Goal: Task Accomplishment & Management: Use online tool/utility

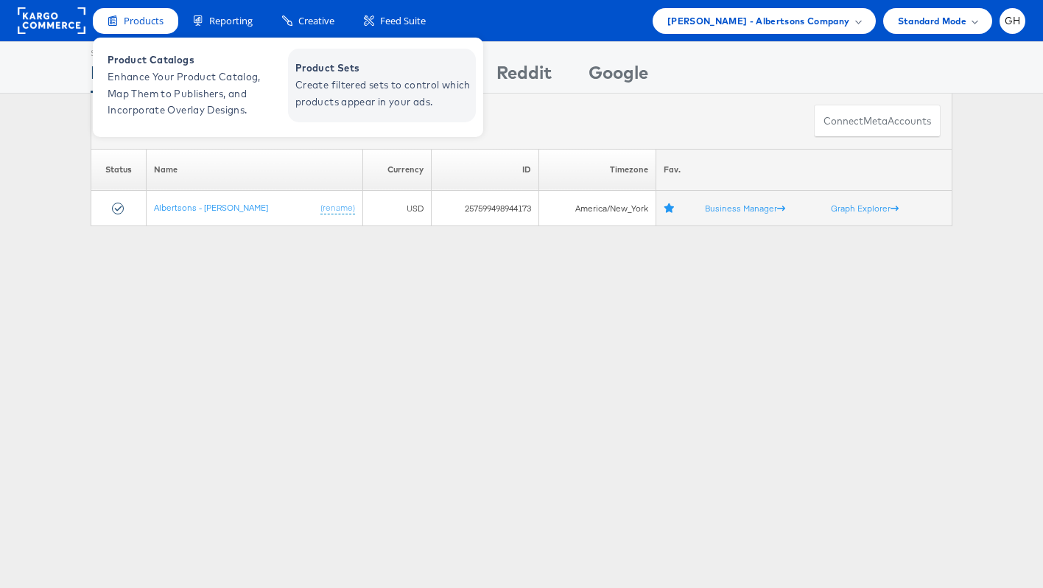
click at [330, 86] on span "Create filtered sets to control which products appear in your ads." at bounding box center [383, 94] width 177 height 34
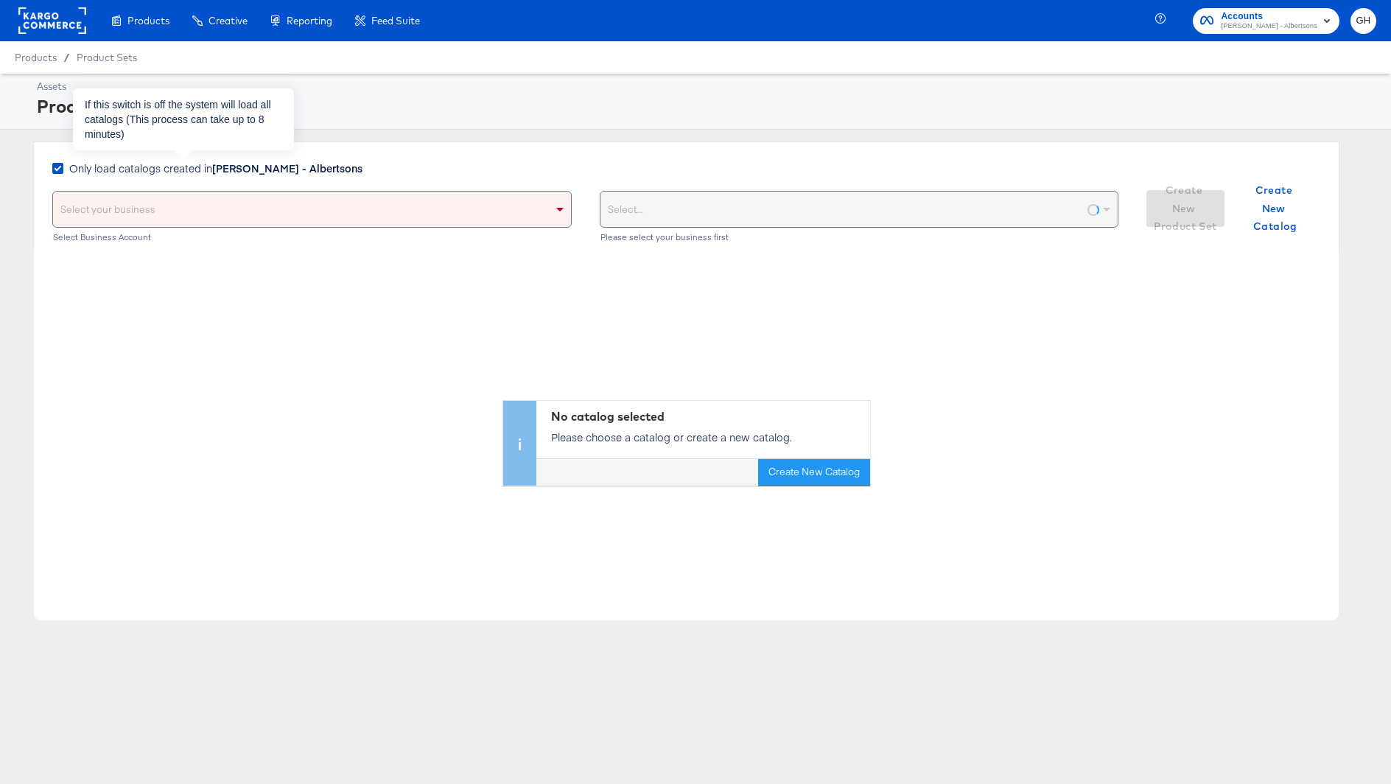
click at [288, 166] on strong "[PERSON_NAME] - Albertsons" at bounding box center [287, 168] width 150 height 15
click at [0, 0] on input "Only load catalogs created in [PERSON_NAME] - Albertsons" at bounding box center [0, 0] width 0 height 0
click at [288, 211] on div "Select your business" at bounding box center [312, 209] width 518 height 35
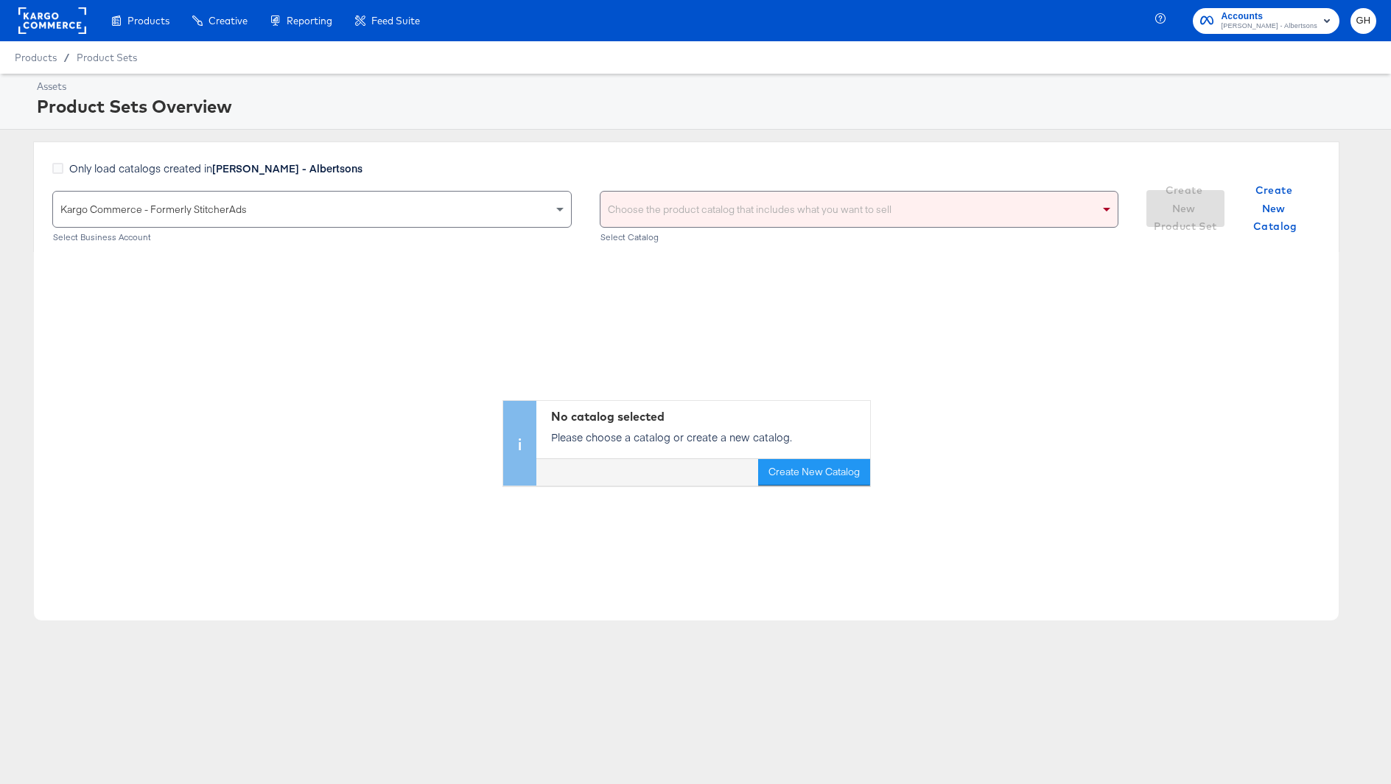
click at [709, 206] on div "Choose the product catalog that includes what you want to sell" at bounding box center [859, 209] width 518 height 35
type input "safeway"
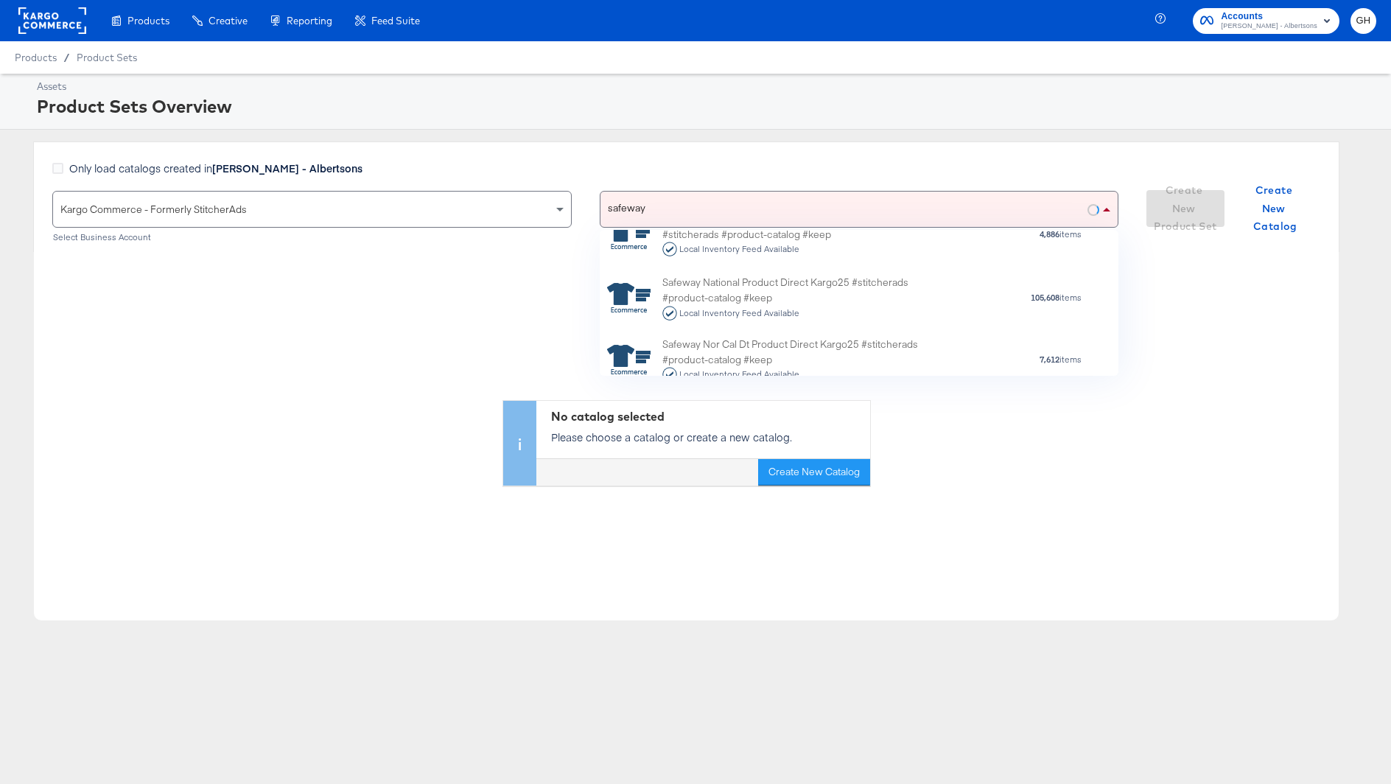
scroll to position [305, 0]
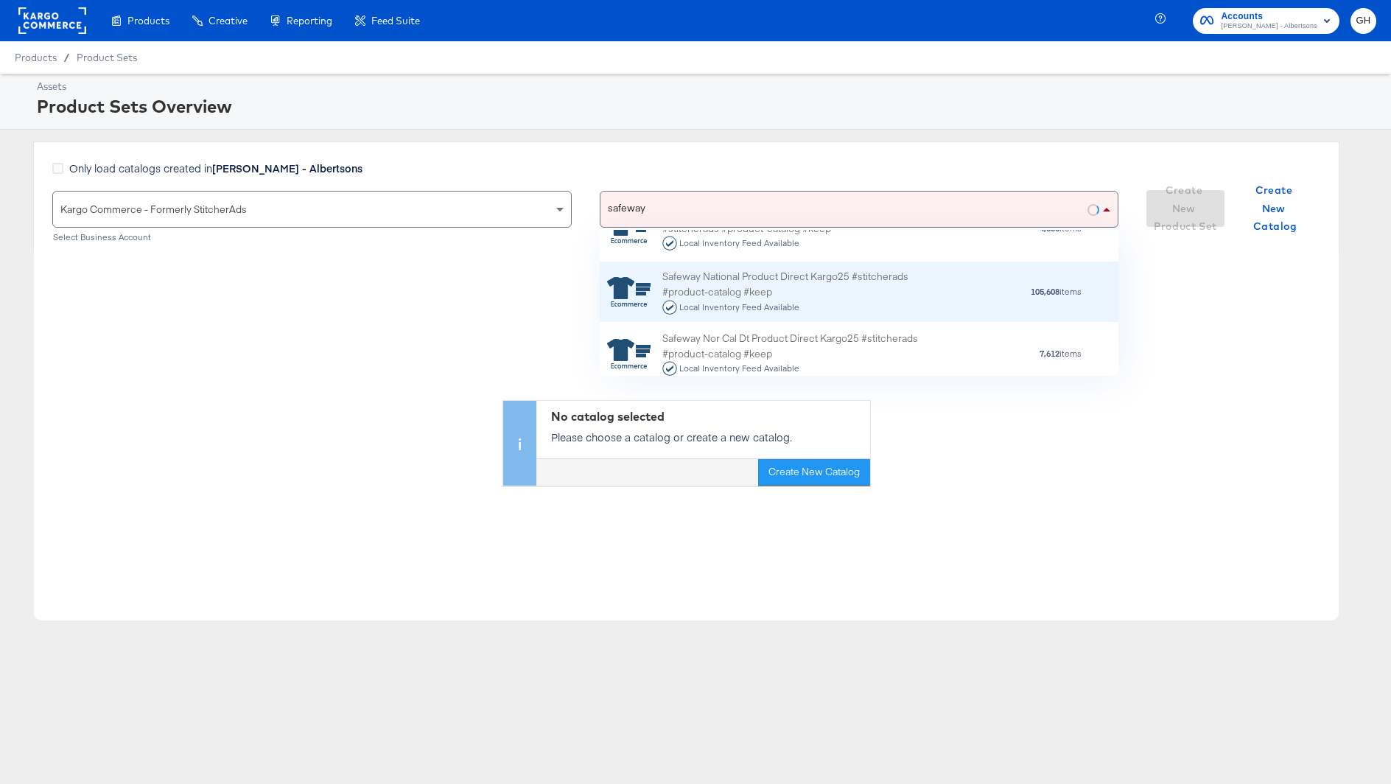
click at [769, 292] on div "Safeway National Product Direct Kargo25 #stitcherads #product-catalog #keep Loc…" at bounding box center [791, 292] width 258 height 46
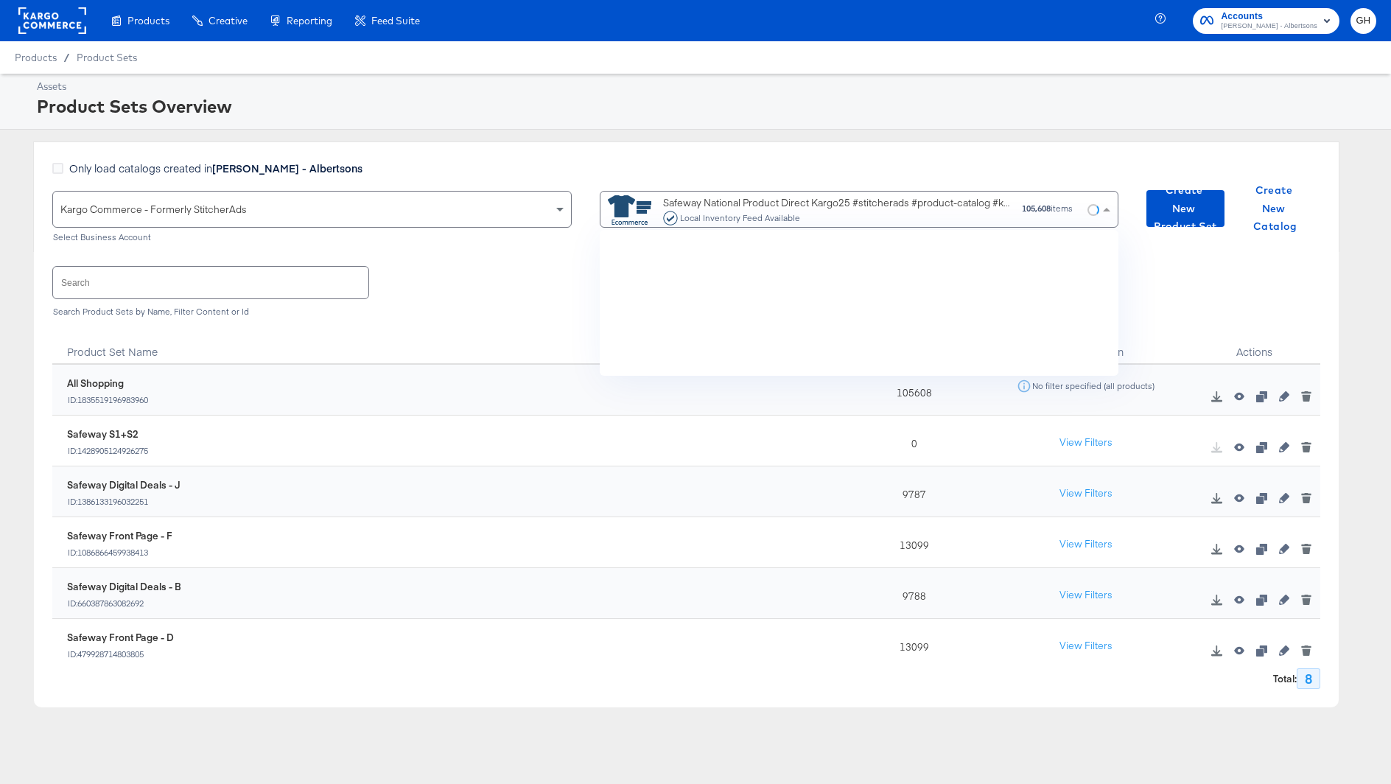
scroll to position [146, 519]
click at [754, 206] on div "Safeway National Product Direct Kargo25 #stitcherads #product-catalog #keep Loc…" at bounding box center [837, 210] width 348 height 30
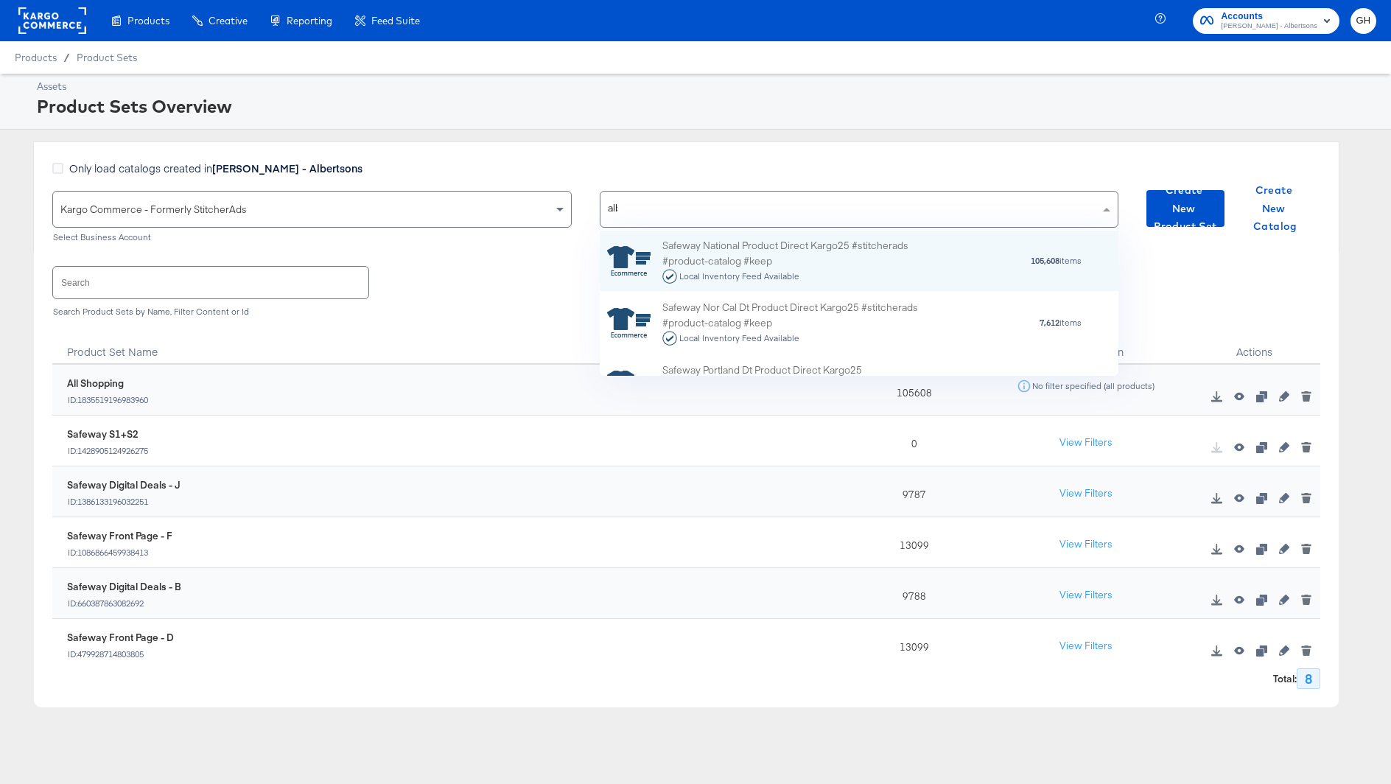
scroll to position [0, 0]
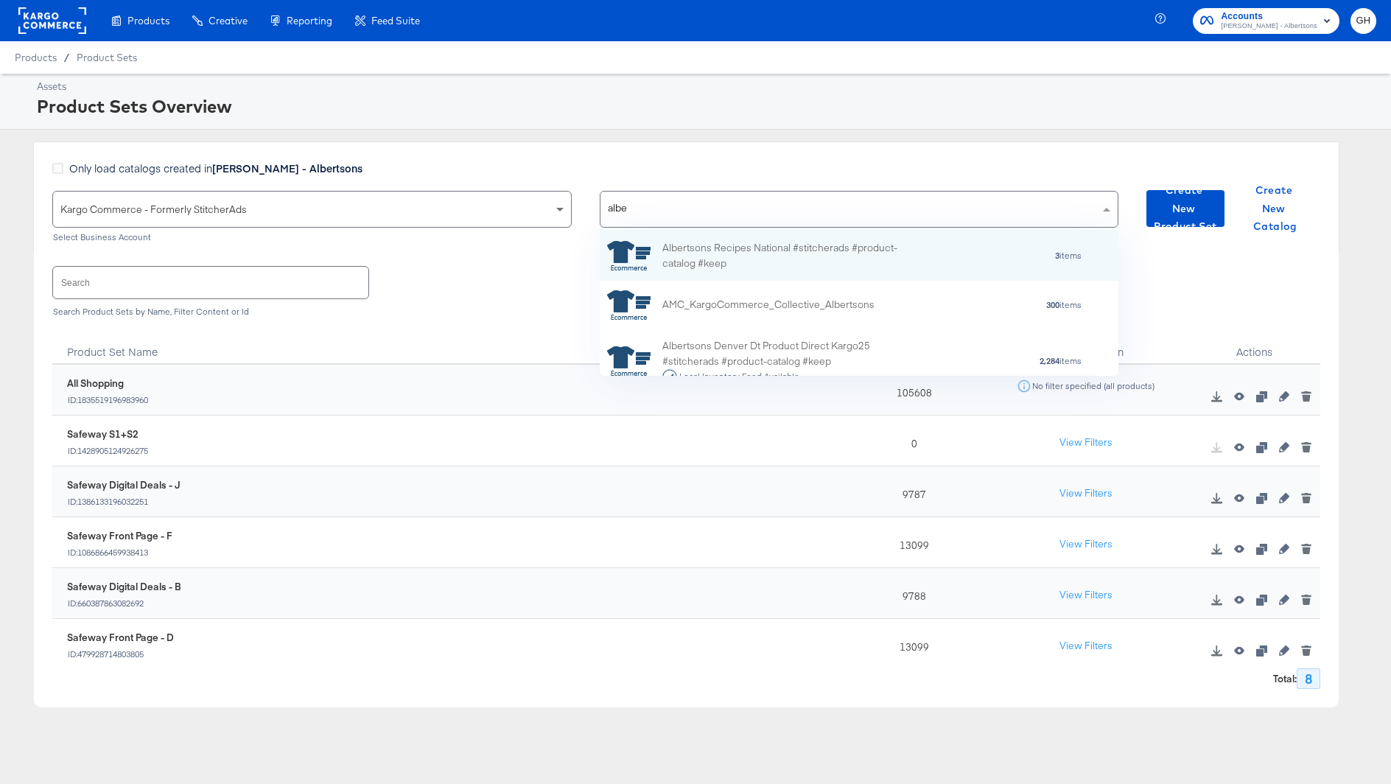
type input "[PERSON_NAME]"
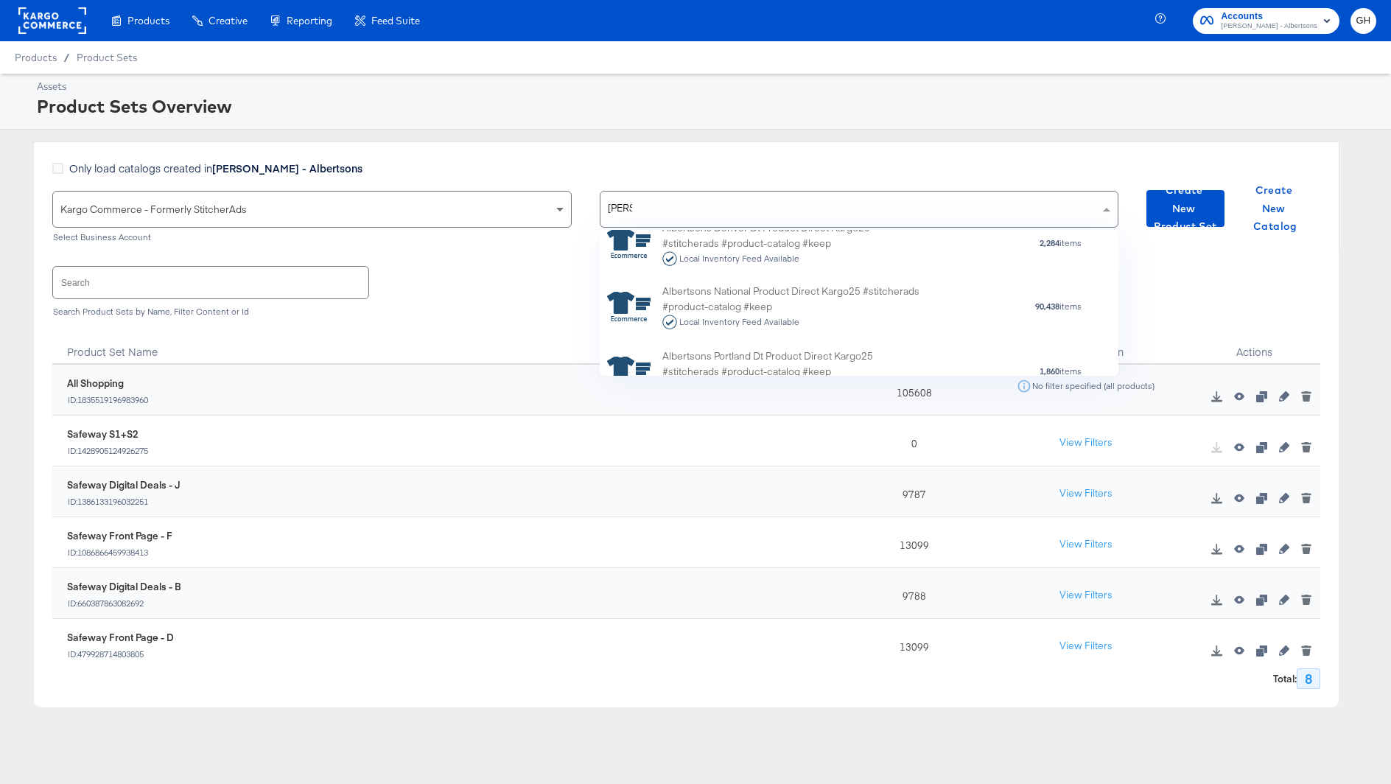
scroll to position [119, 0]
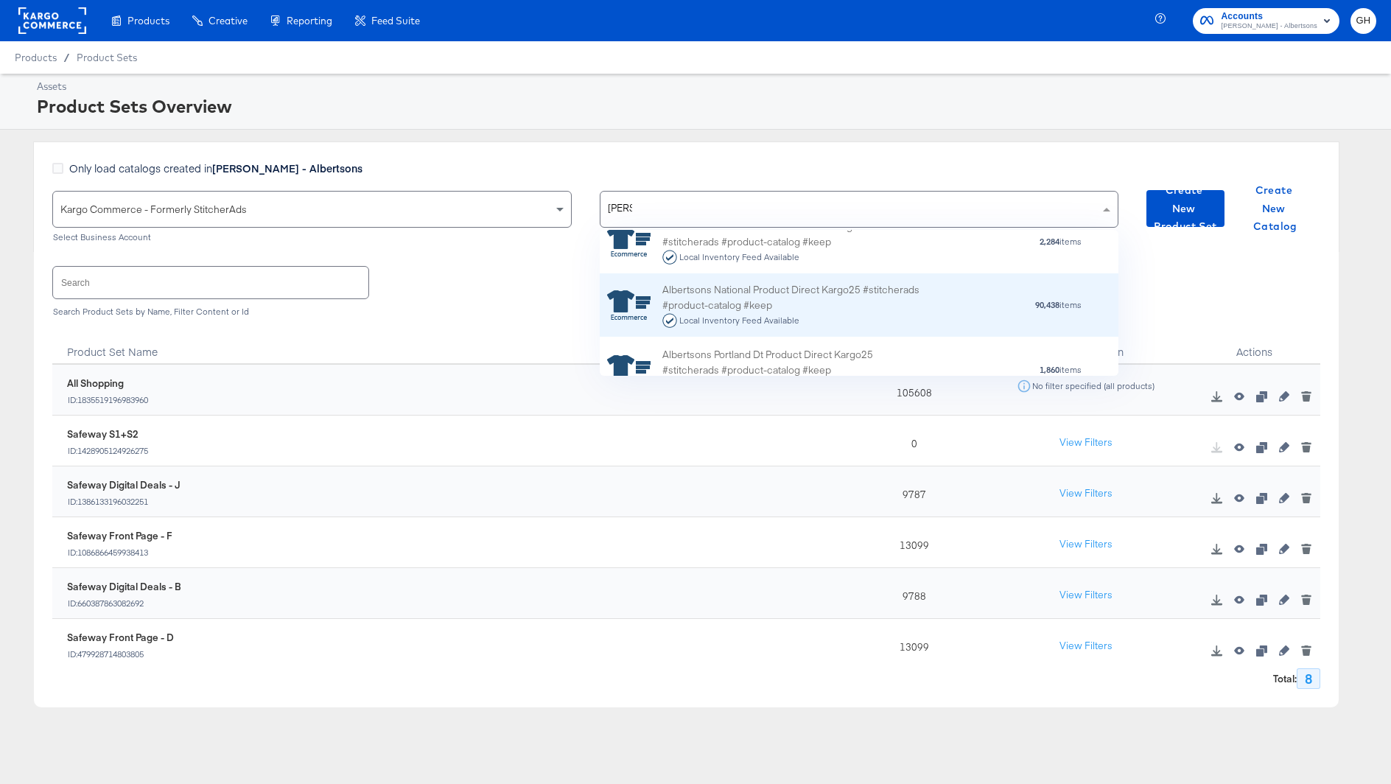
click at [740, 298] on div "Albertsons National Product Direct Kargo25 #stitcherads #product-catalog #keep …" at bounding box center [791, 305] width 258 height 46
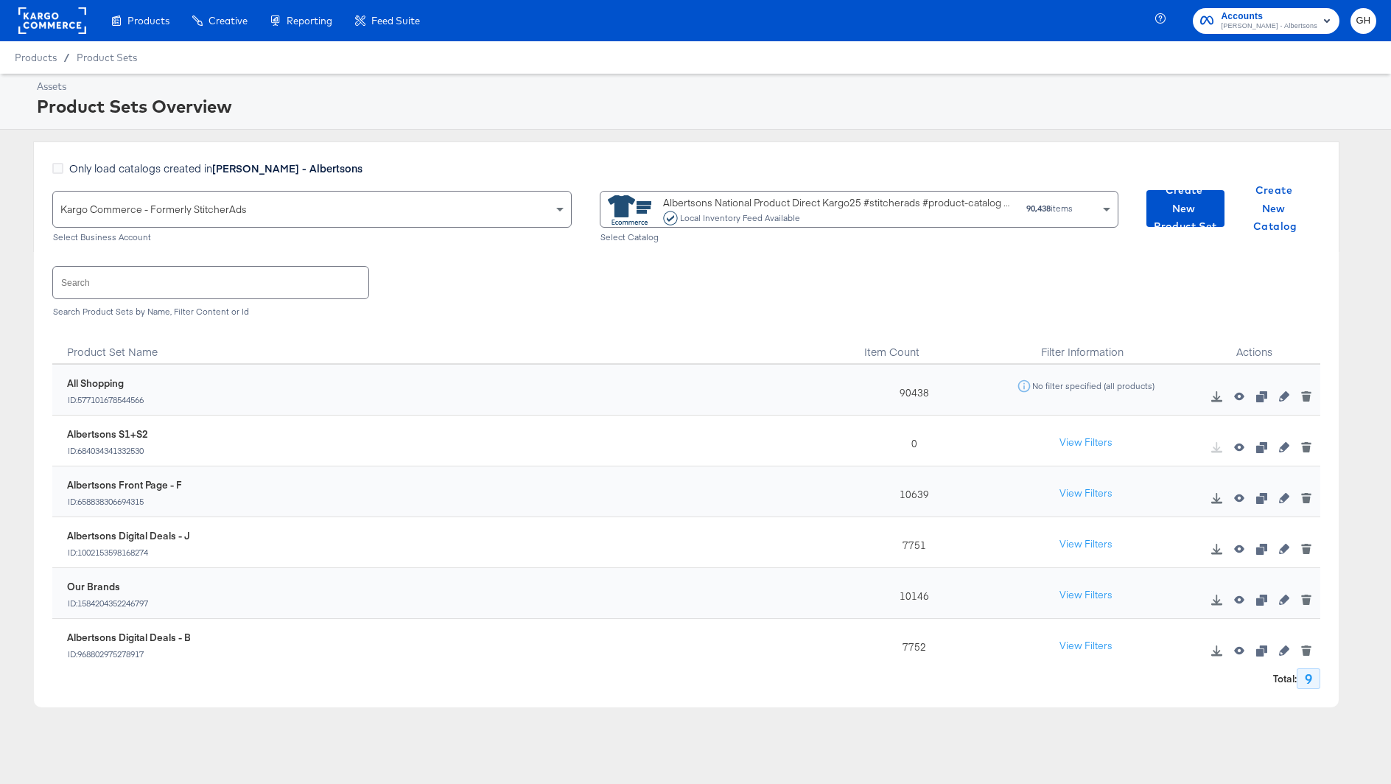
click at [689, 218] on div "Local Inventory Feed Available" at bounding box center [740, 218] width 122 height 10
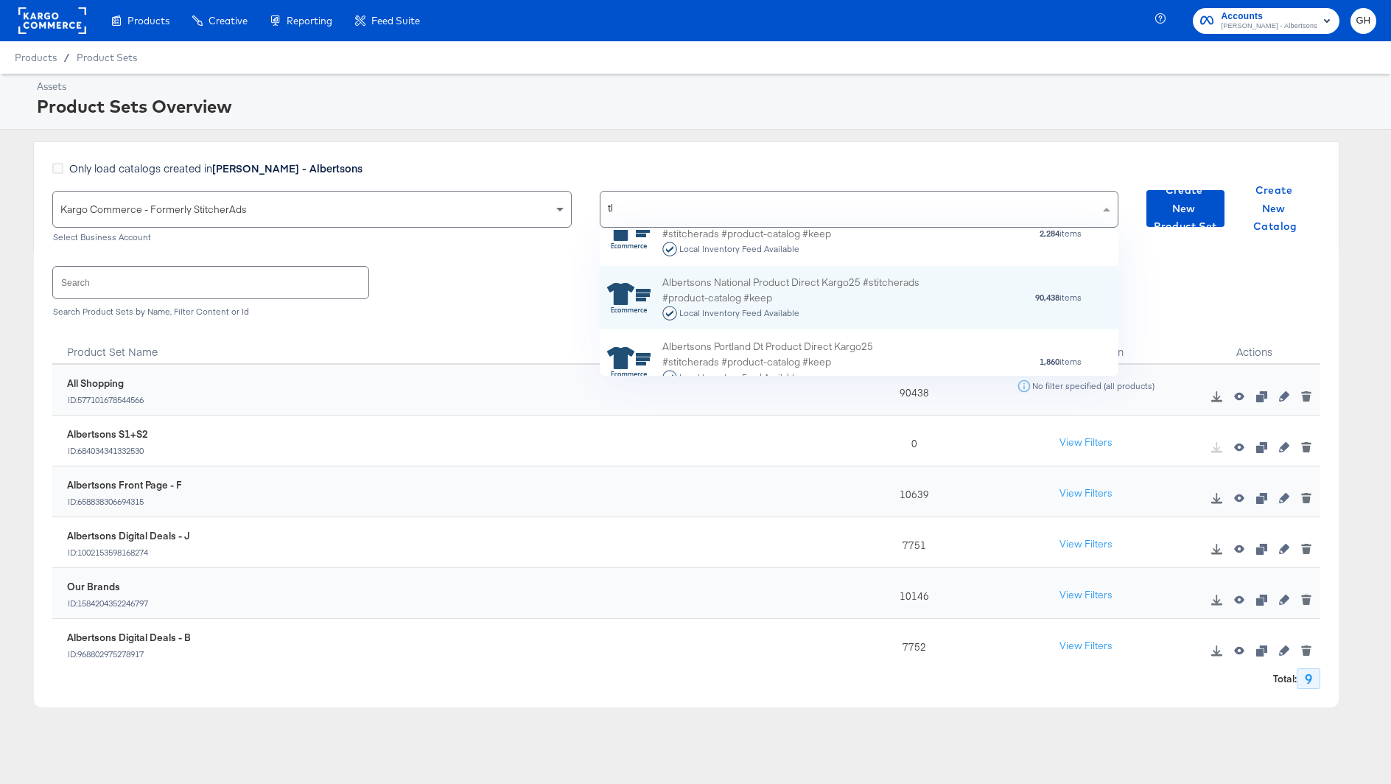
scroll to position [0, 0]
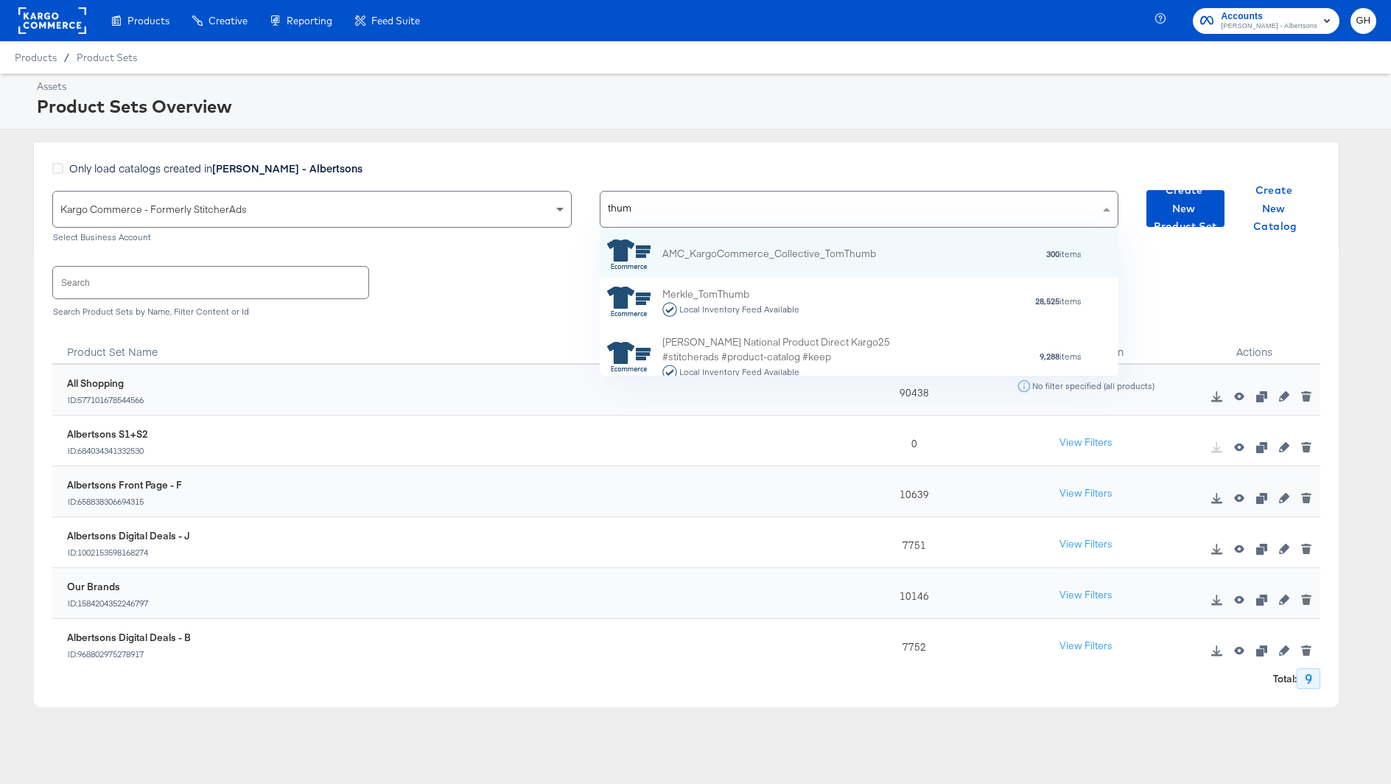
type input "thumb"
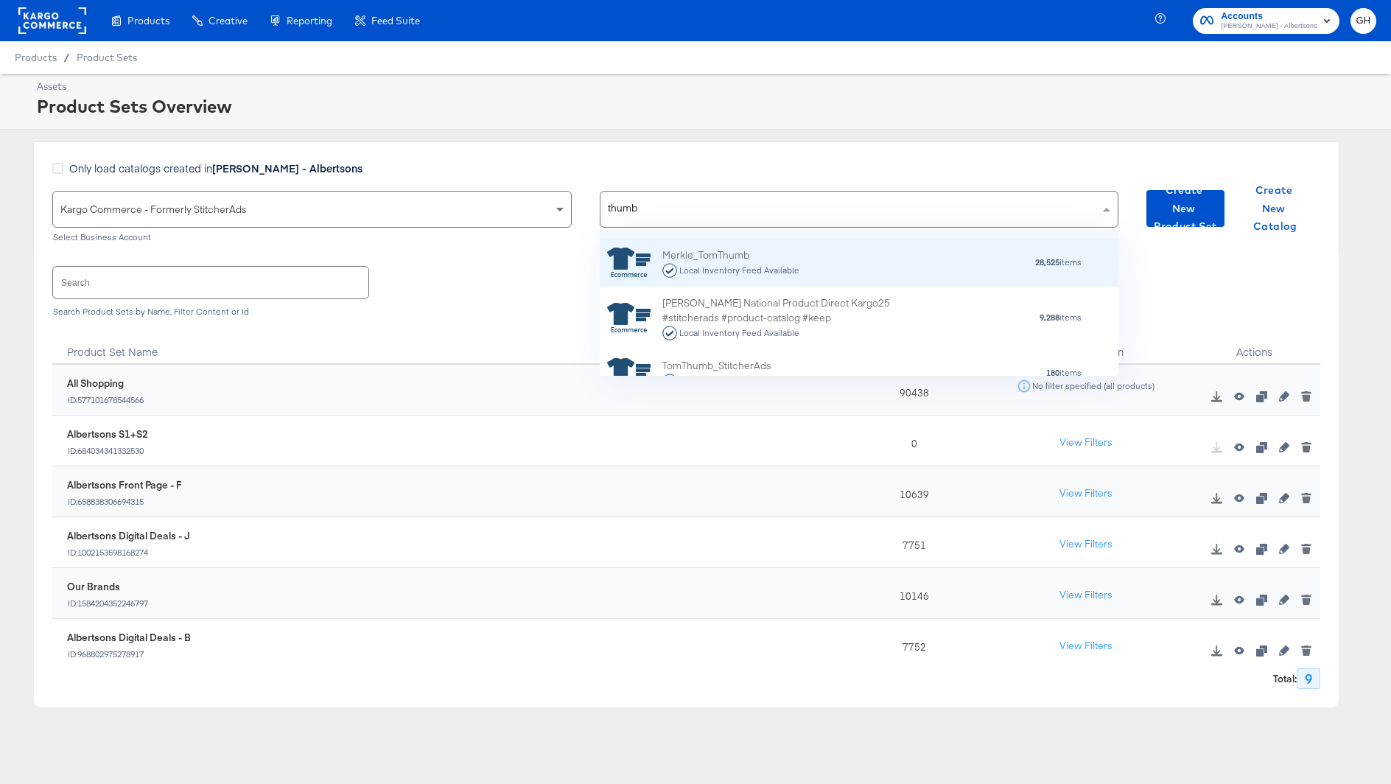
scroll to position [68, 0]
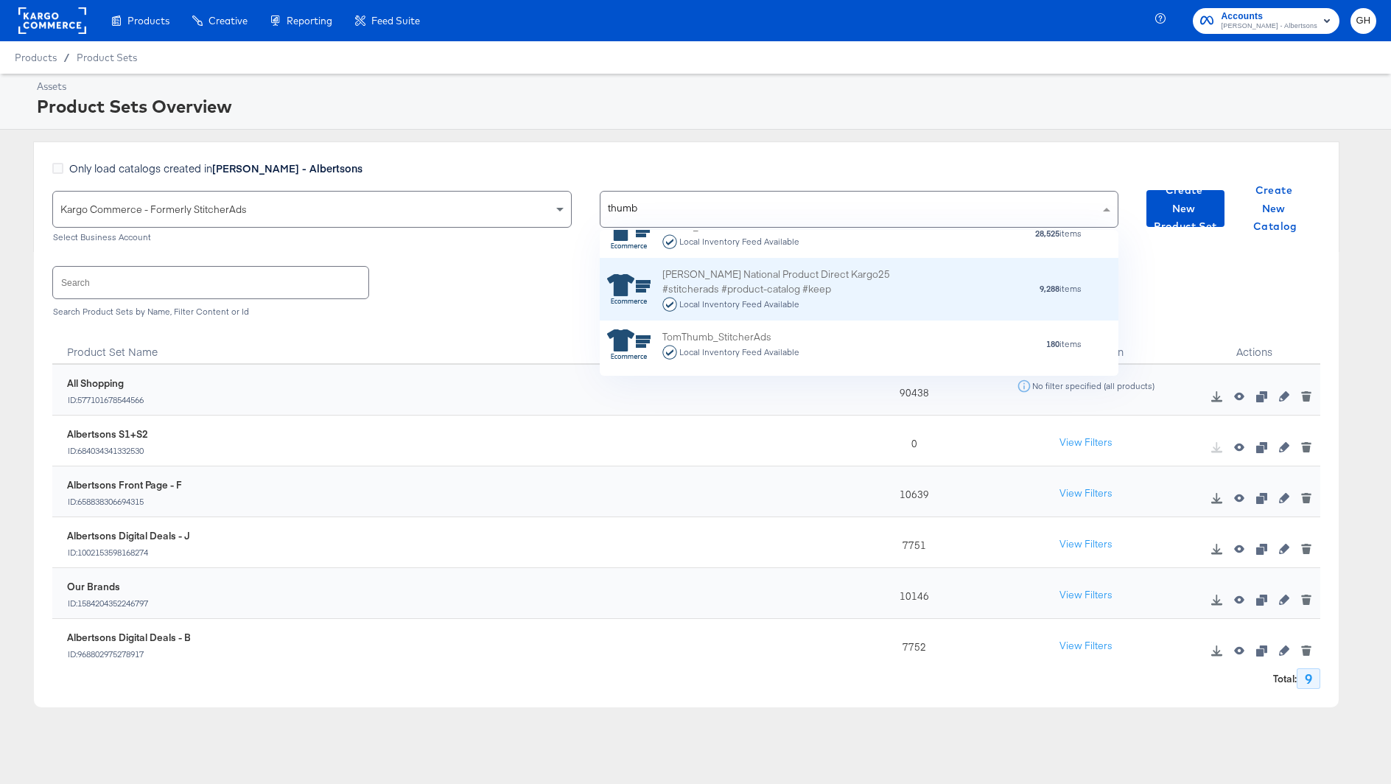
click at [768, 290] on div "[PERSON_NAME] National Product Direct Kargo25 #stitcherads #product-catalog #ke…" at bounding box center [791, 289] width 258 height 46
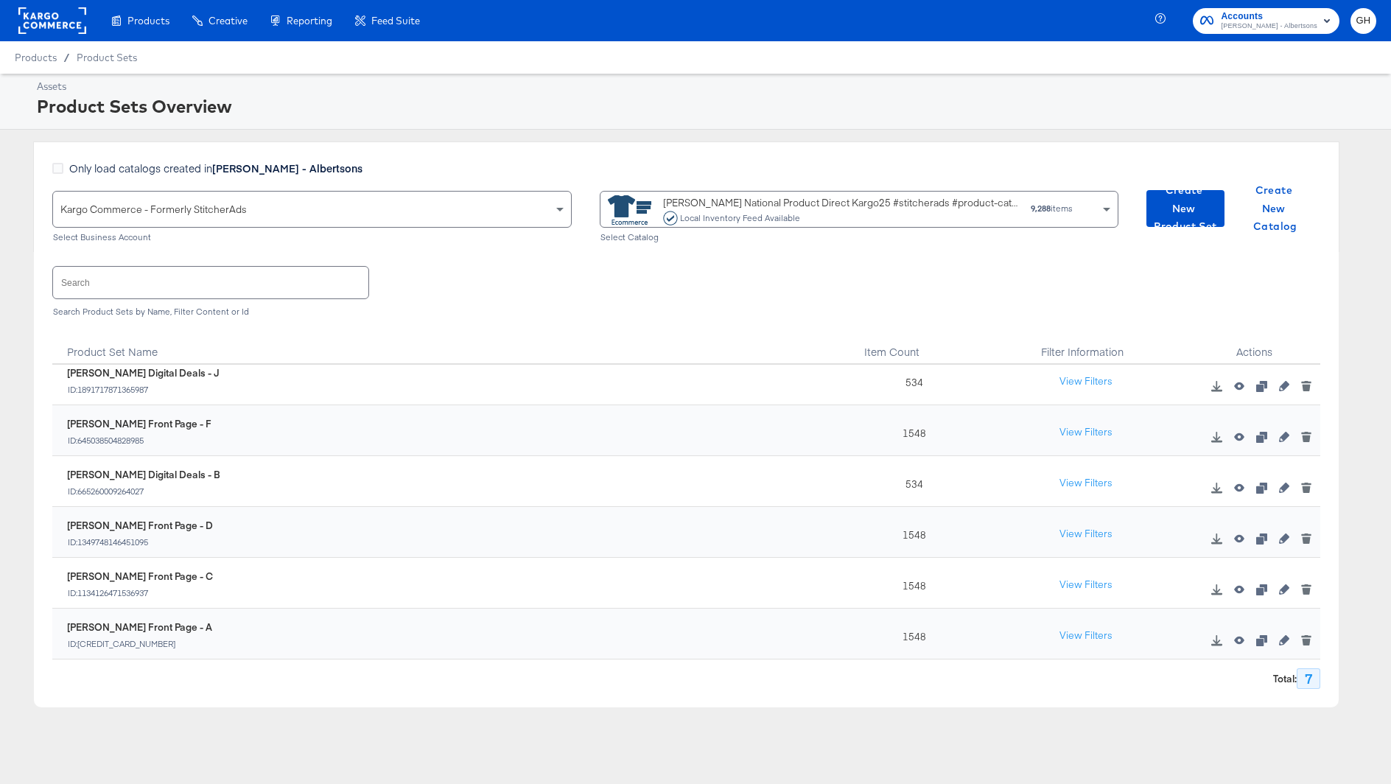
scroll to position [0, 0]
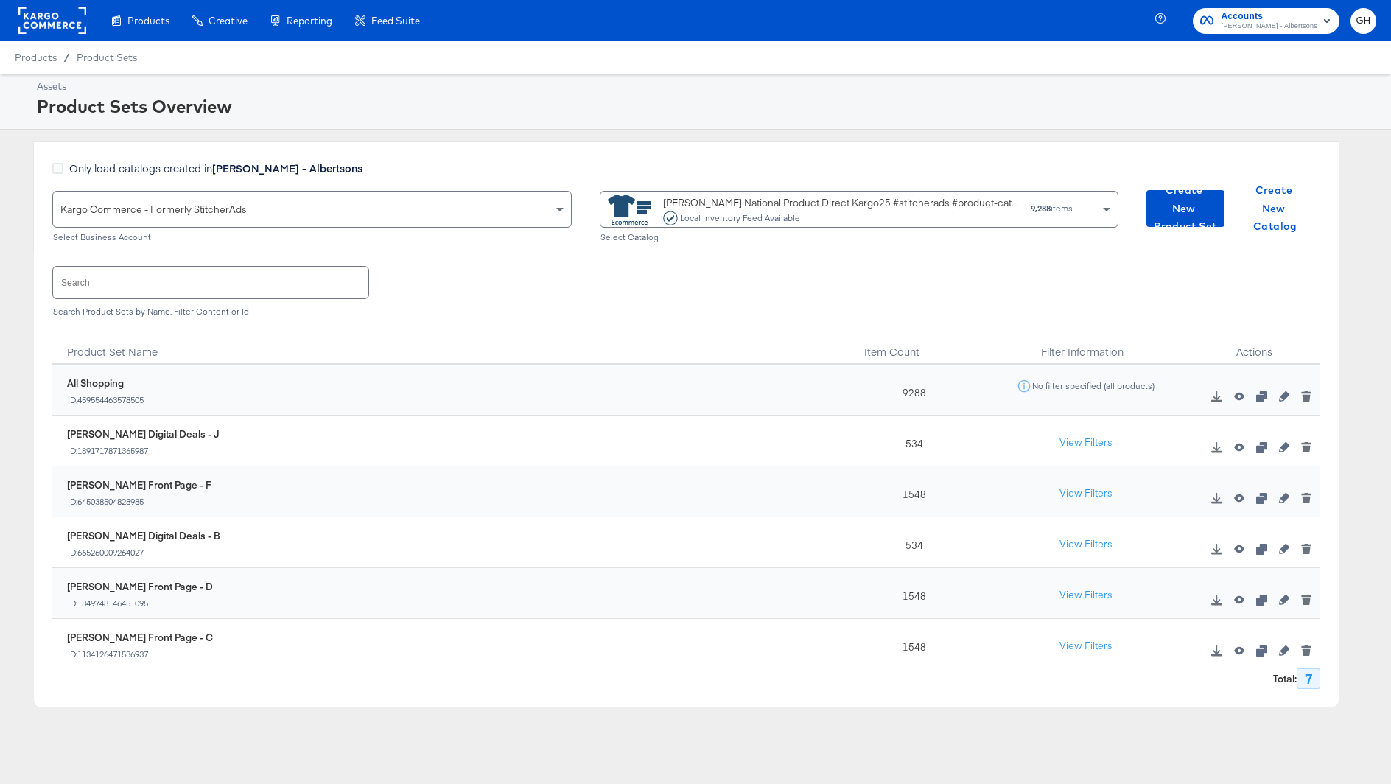
click at [371, 329] on div "Product Set Name" at bounding box center [448, 346] width 793 height 37
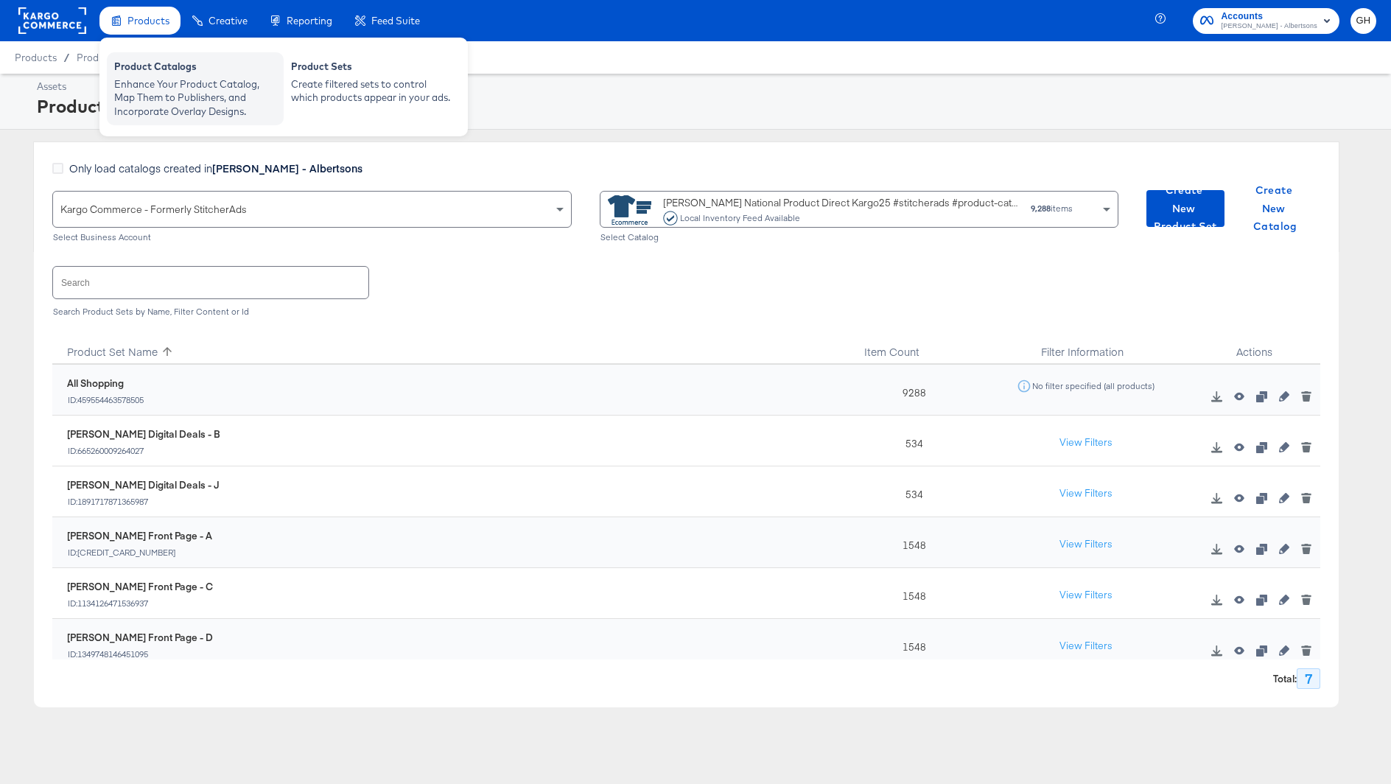
click at [170, 86] on div "Enhance Your Product Catalog, Map Them to Publishers, and Incorporate Overlay D…" at bounding box center [195, 97] width 162 height 41
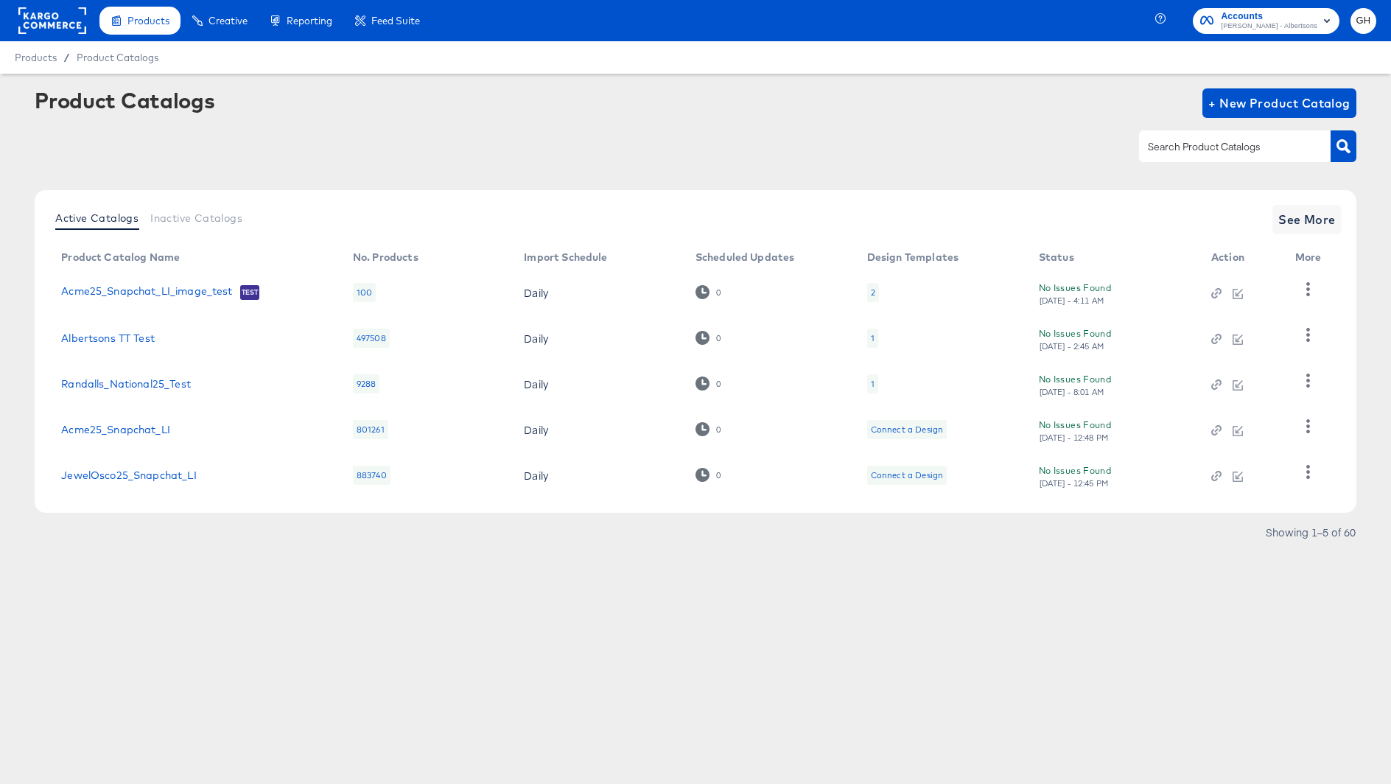
click at [1165, 144] on input "text" at bounding box center [1223, 146] width 157 height 17
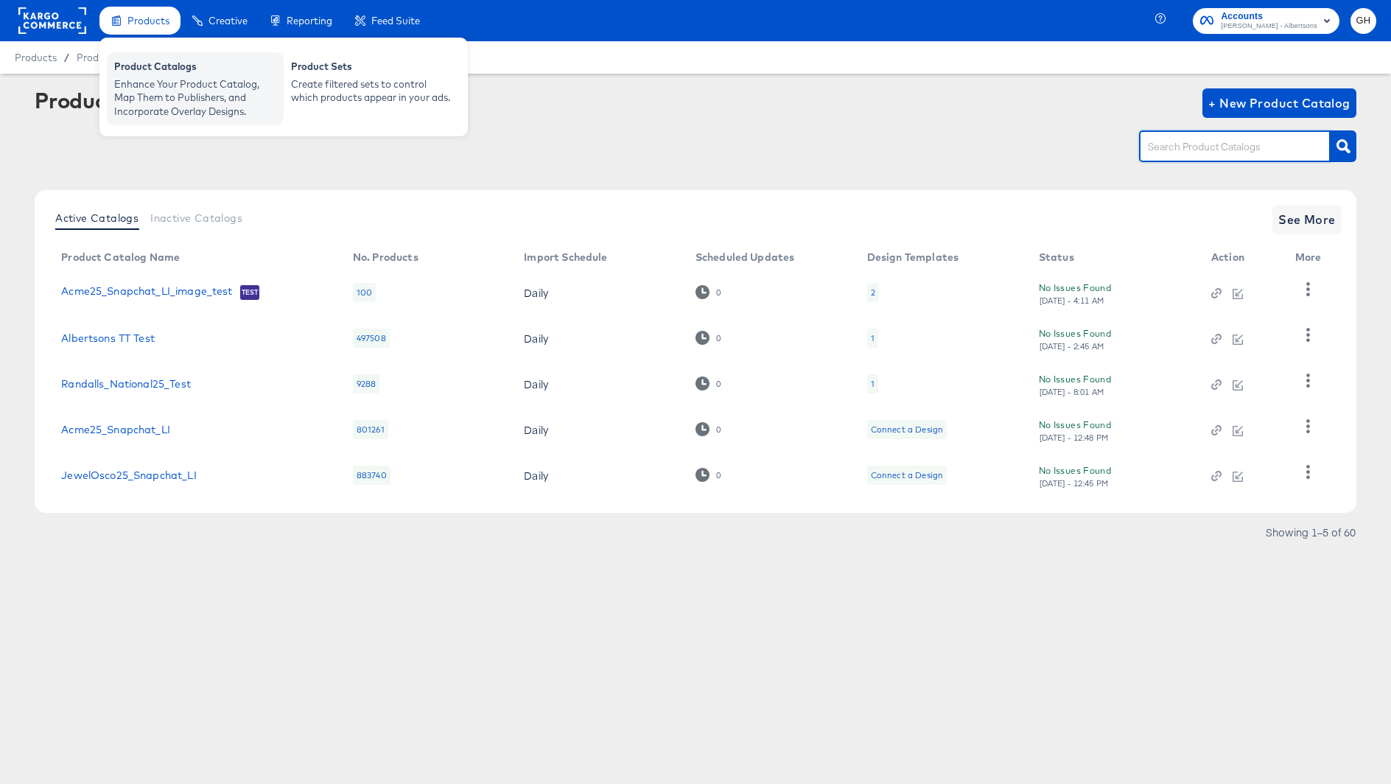
click at [146, 91] on div "Enhance Your Product Catalog, Map Them to Publishers, and Incorporate Overlay D…" at bounding box center [195, 97] width 162 height 41
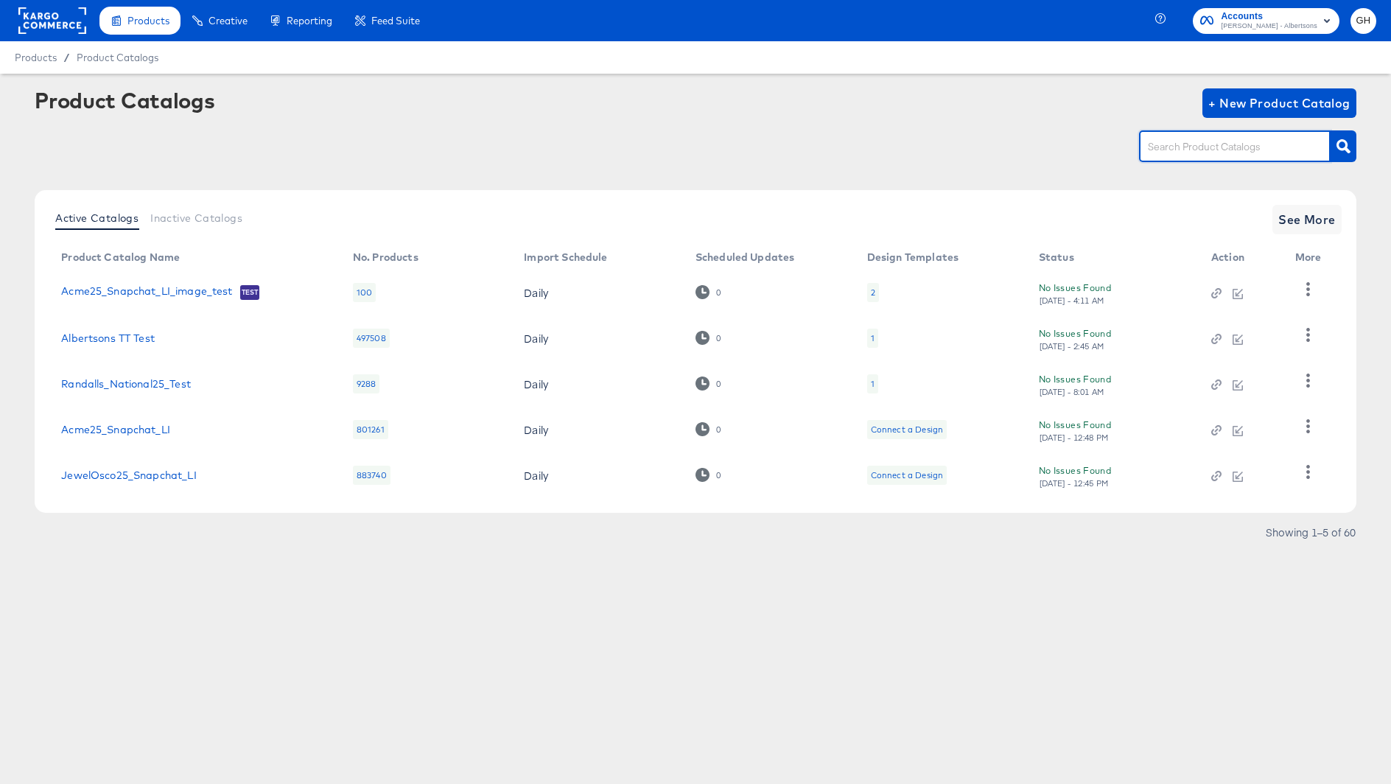
click at [1159, 147] on input "text" at bounding box center [1223, 146] width 157 height 17
type input "albertsons"
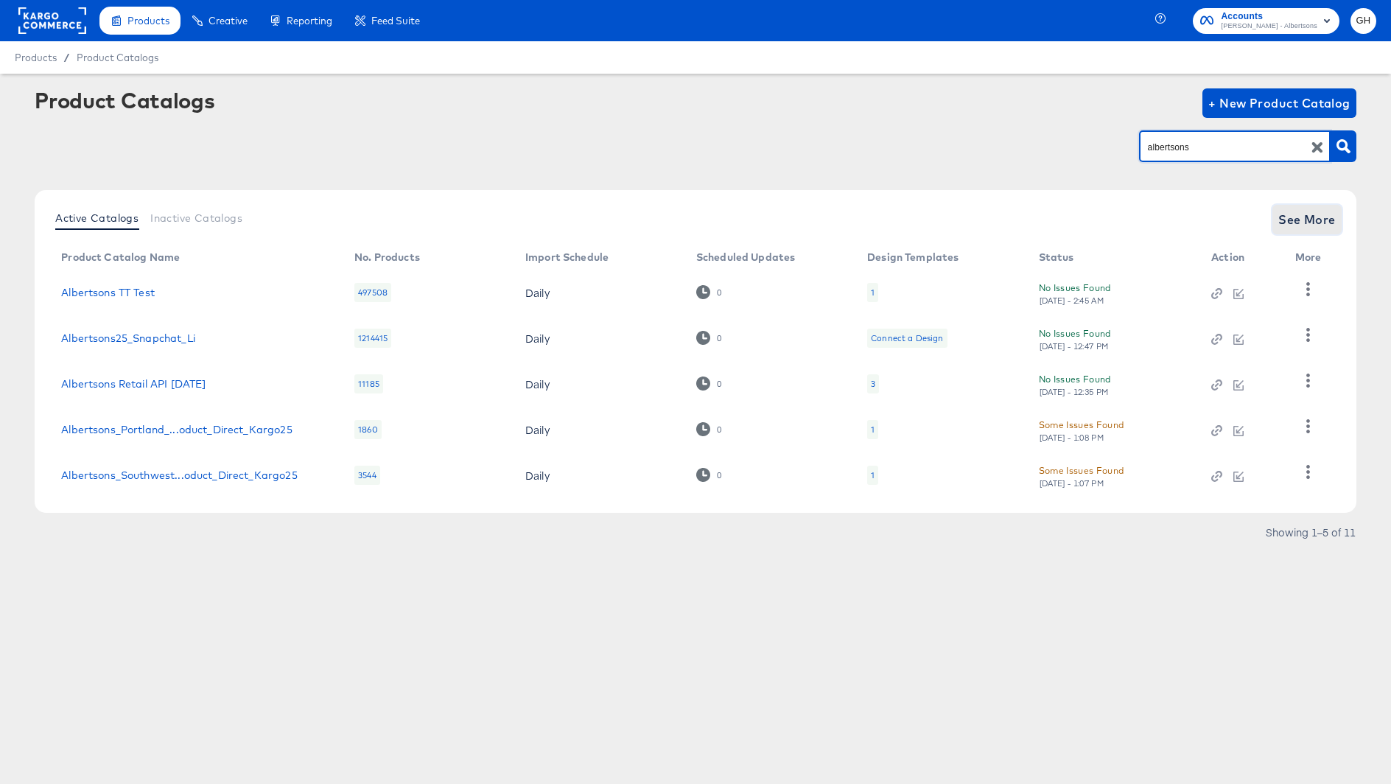
click at [1315, 217] on span "See More" at bounding box center [1306, 219] width 57 height 21
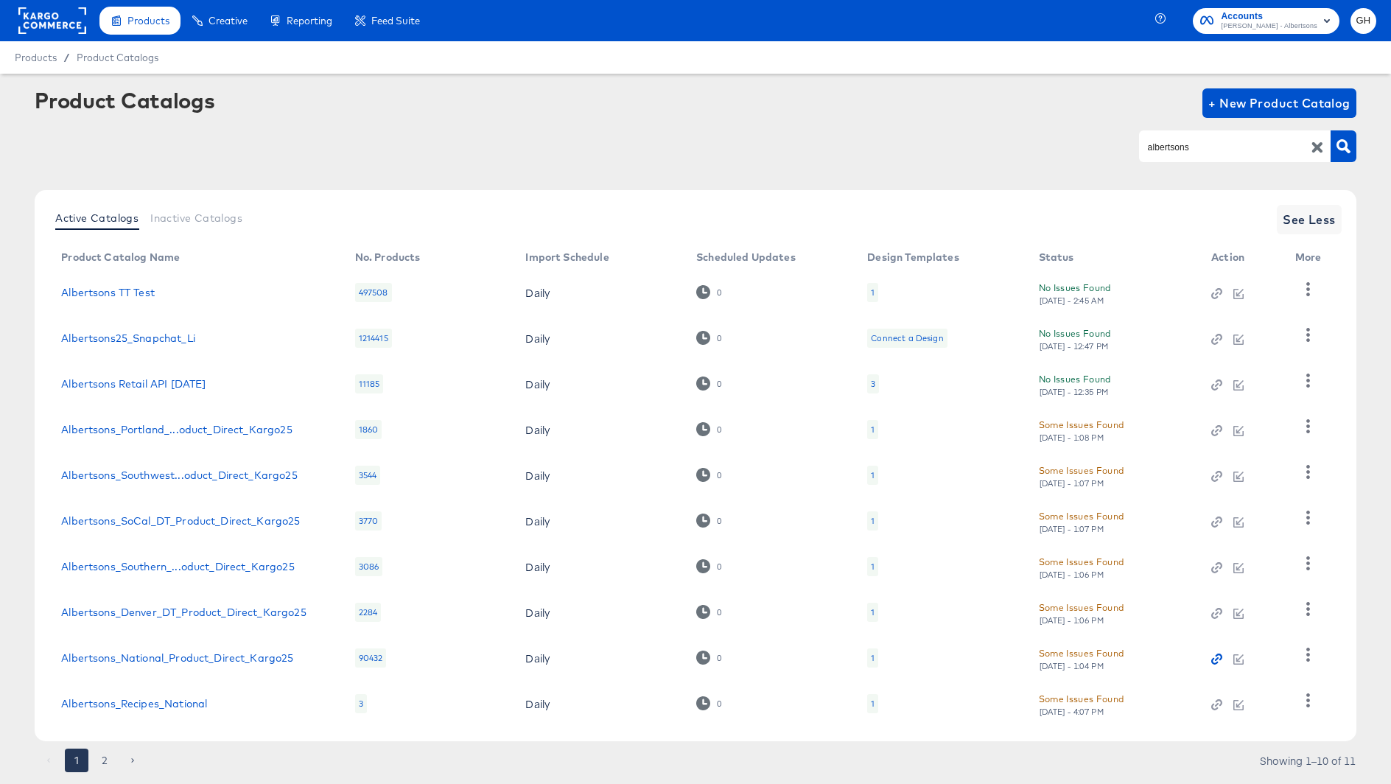
click at [1213, 659] on icon "button" at bounding box center [1214, 661] width 7 height 7
